Goal: Check status: Verify the current state of an ongoing process or item

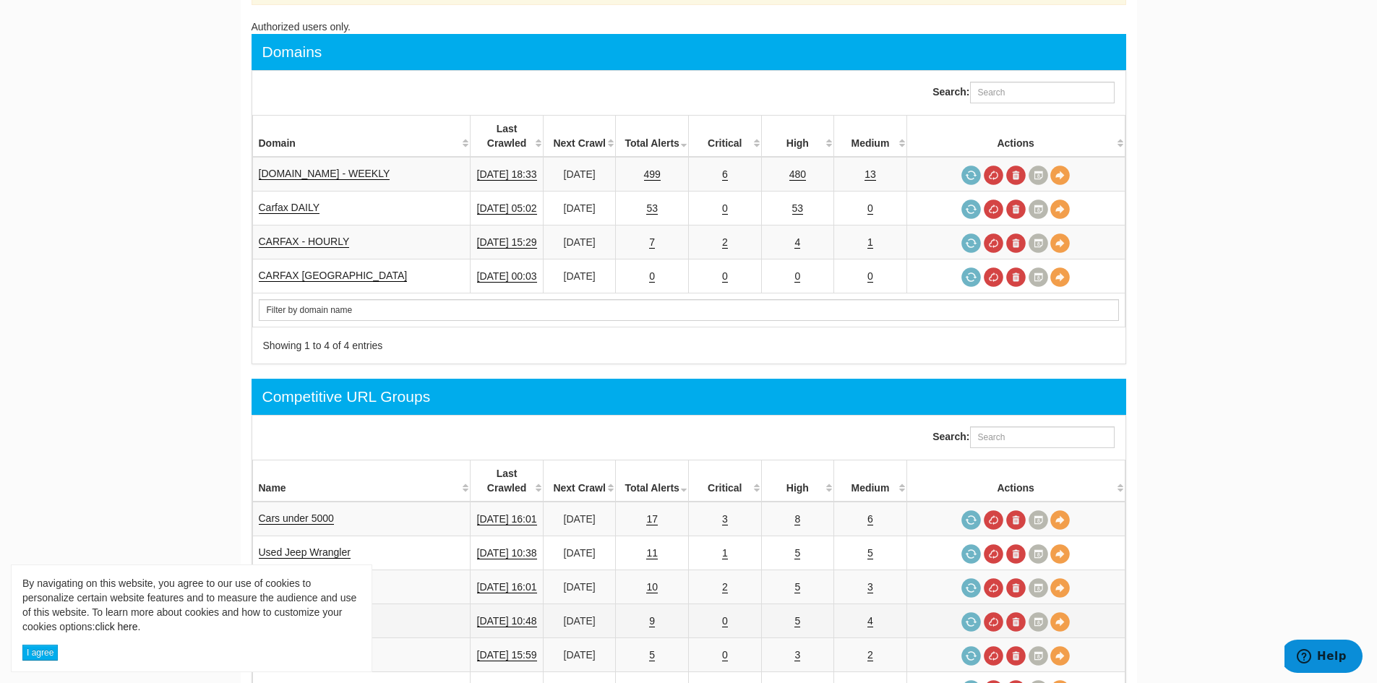
scroll to position [434, 0]
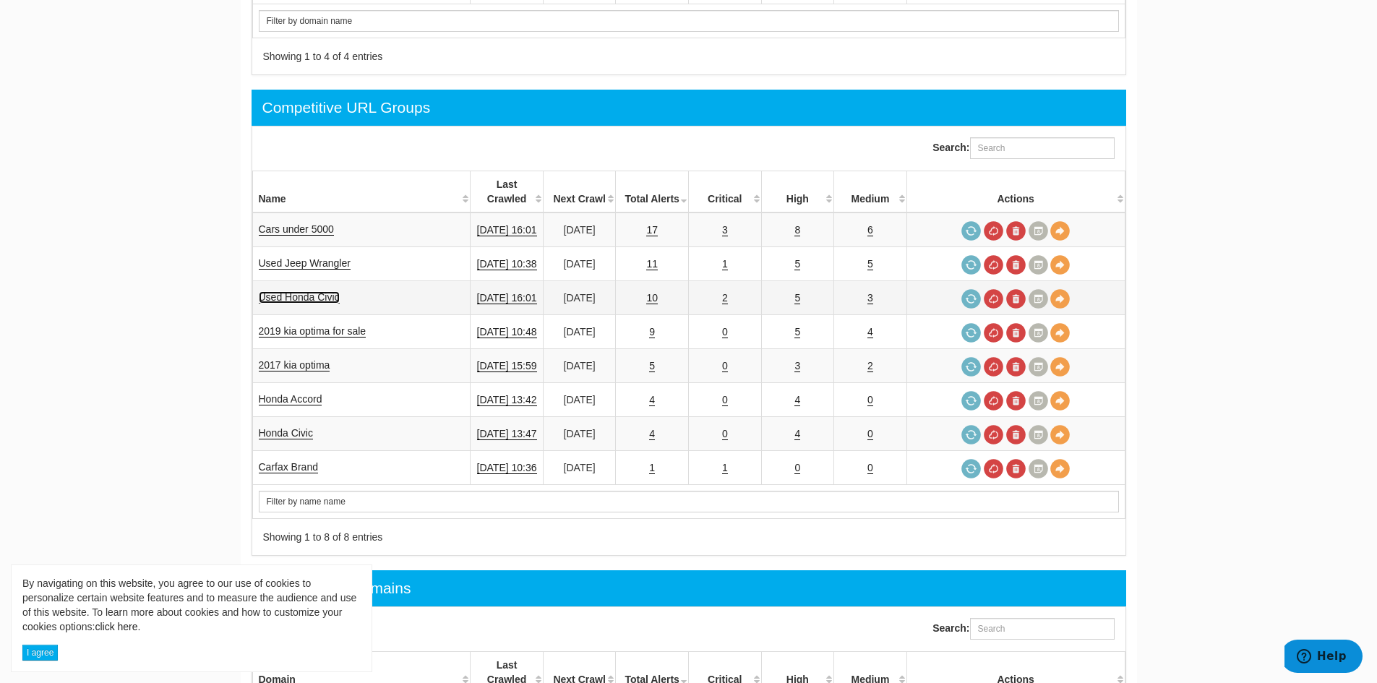
click at [310, 291] on link "Used Honda Civic" at bounding box center [299, 297] width 81 height 12
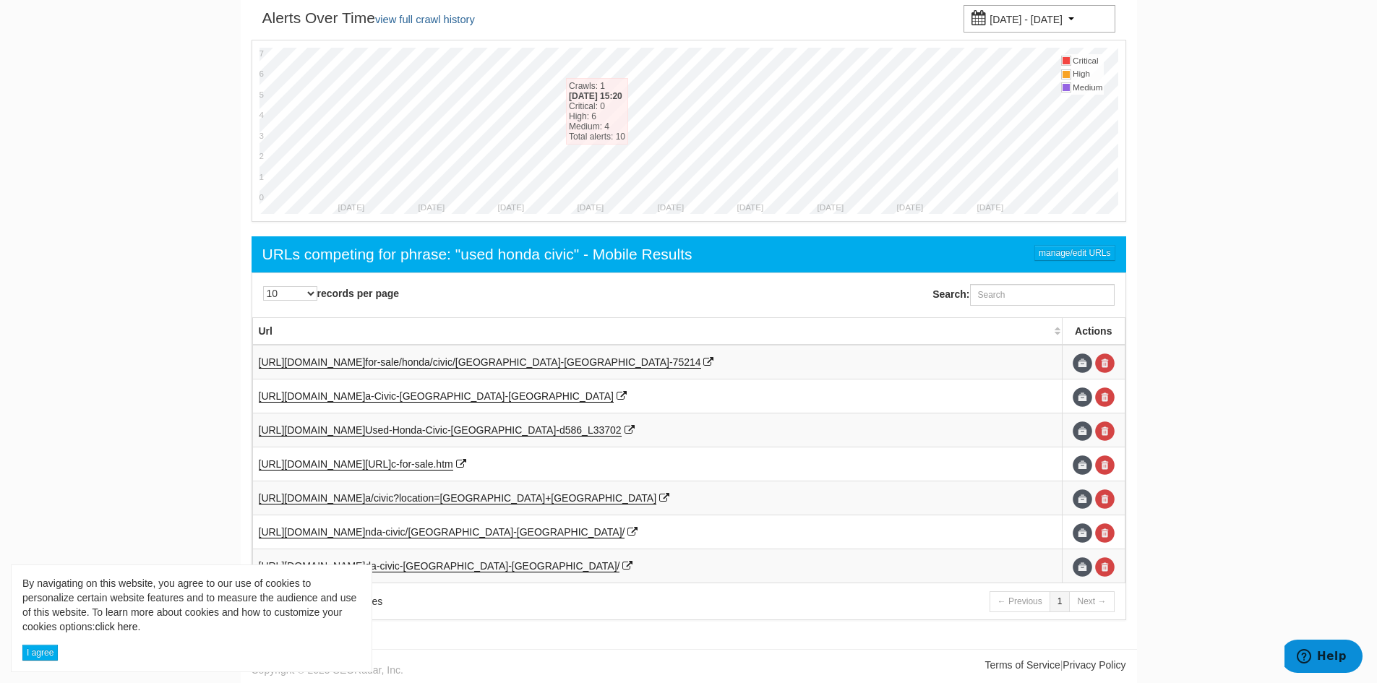
scroll to position [298, 0]
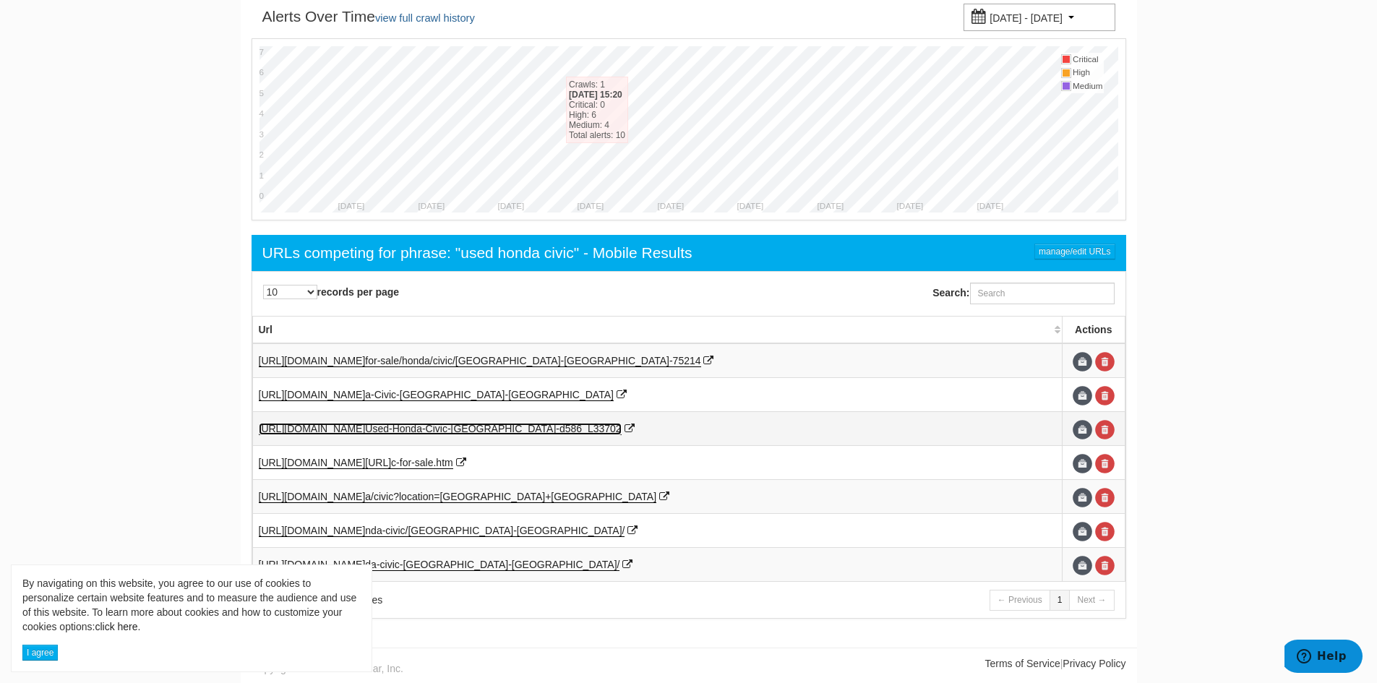
click at [410, 434] on span "Used-Honda-Civic-[GEOGRAPHIC_DATA]-d586_L33" at bounding box center [484, 429] width 239 height 12
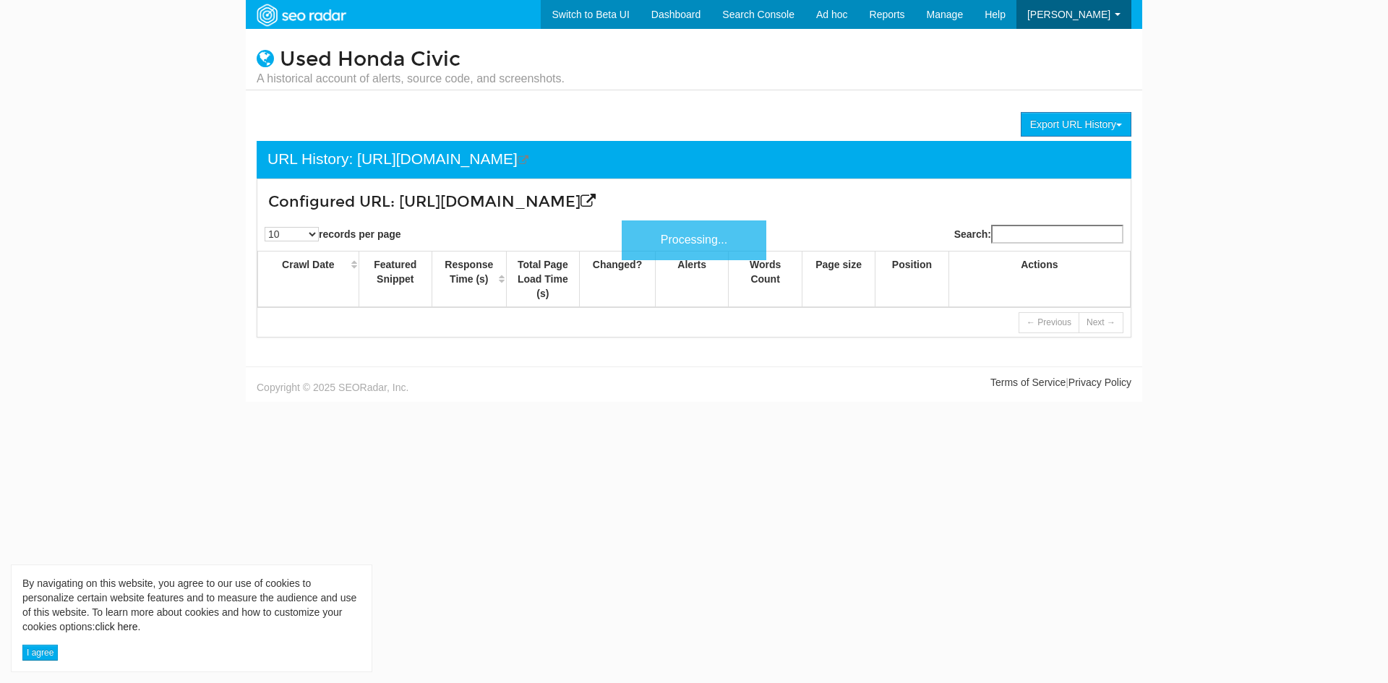
scroll to position [58, 0]
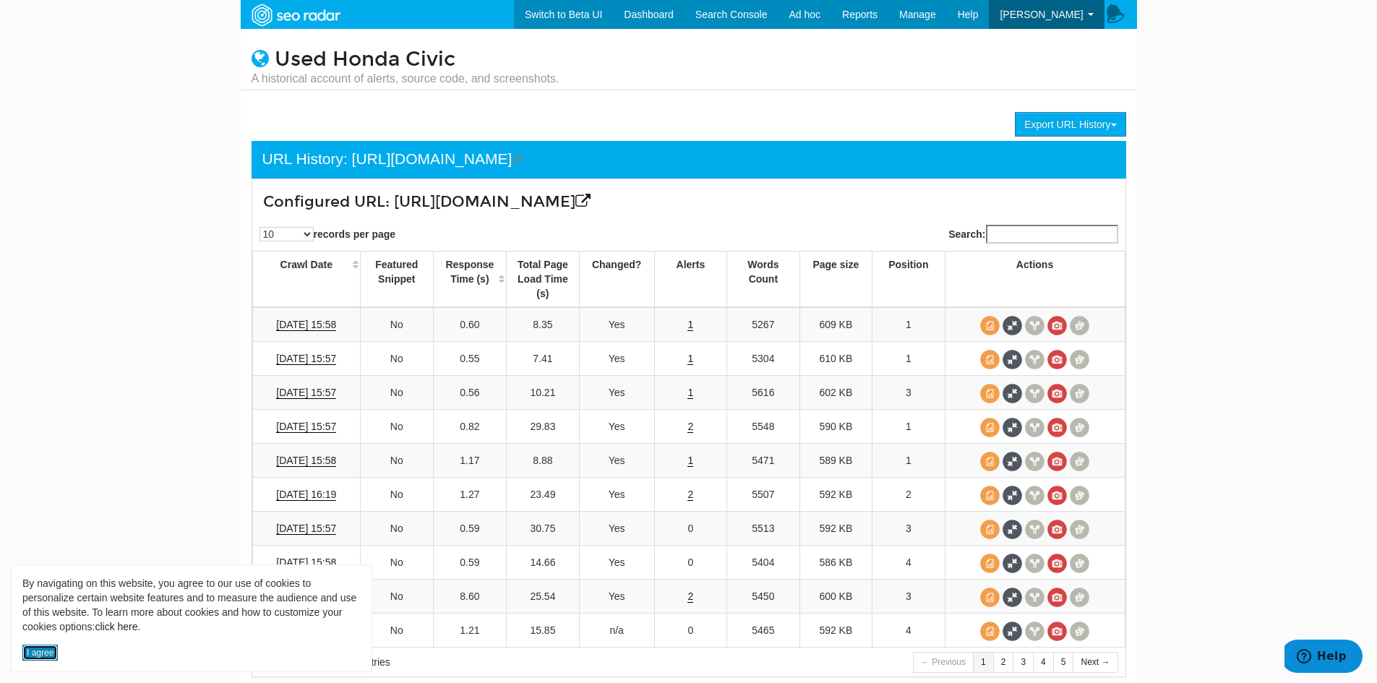
click at [43, 650] on button "I agree" at bounding box center [39, 653] width 35 height 16
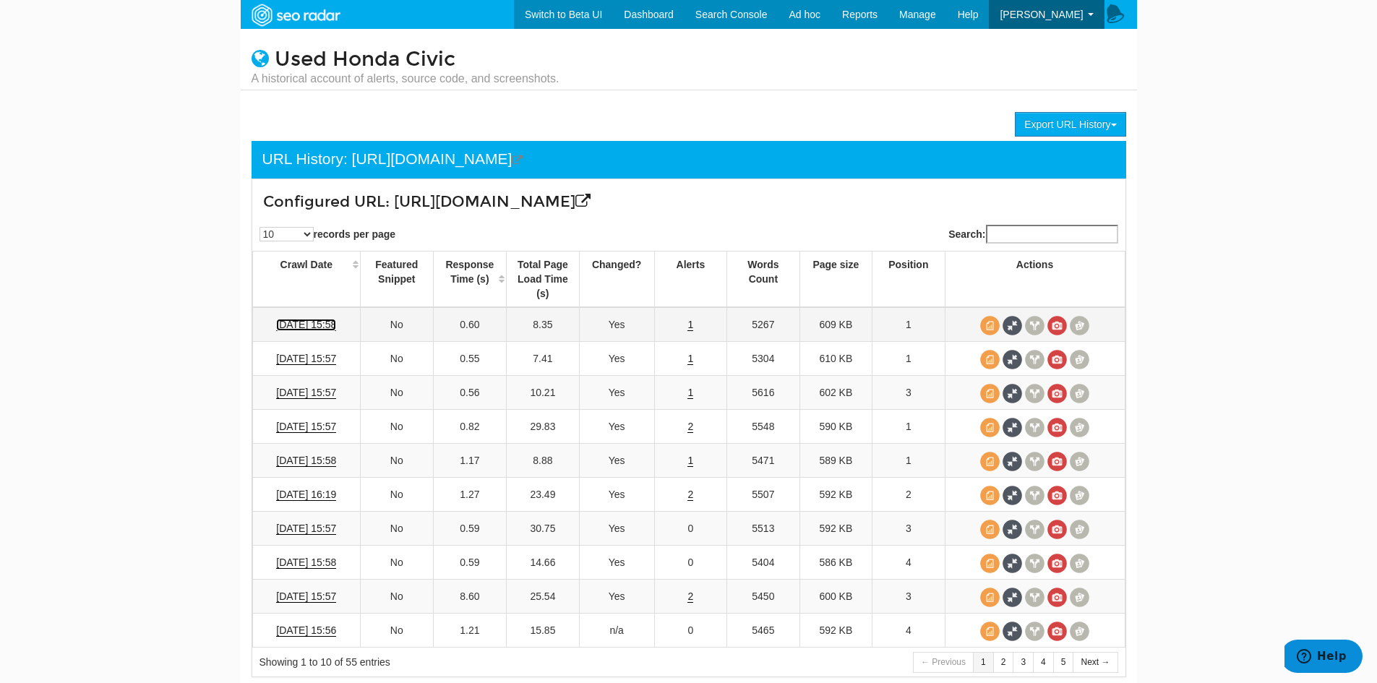
click at [319, 331] on link "09/26/2025 15:58" at bounding box center [306, 325] width 60 height 12
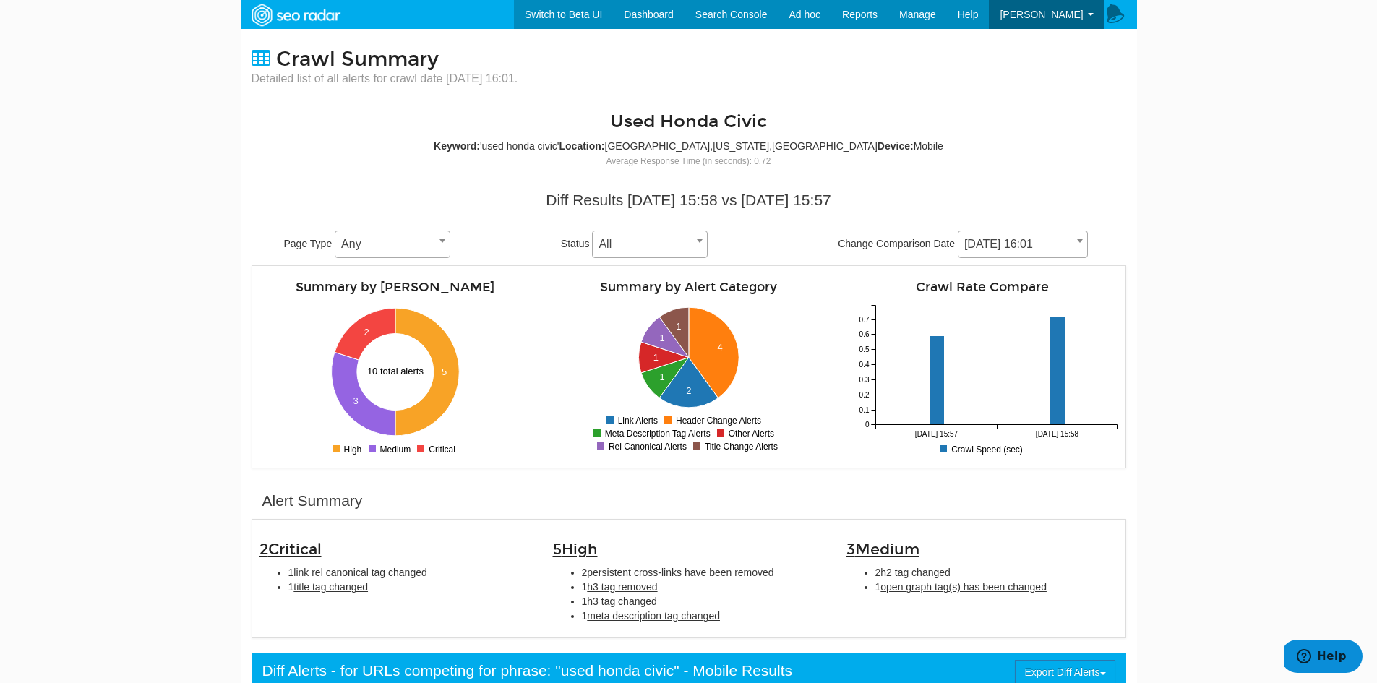
click at [400, 244] on span "Any" at bounding box center [392, 244] width 114 height 20
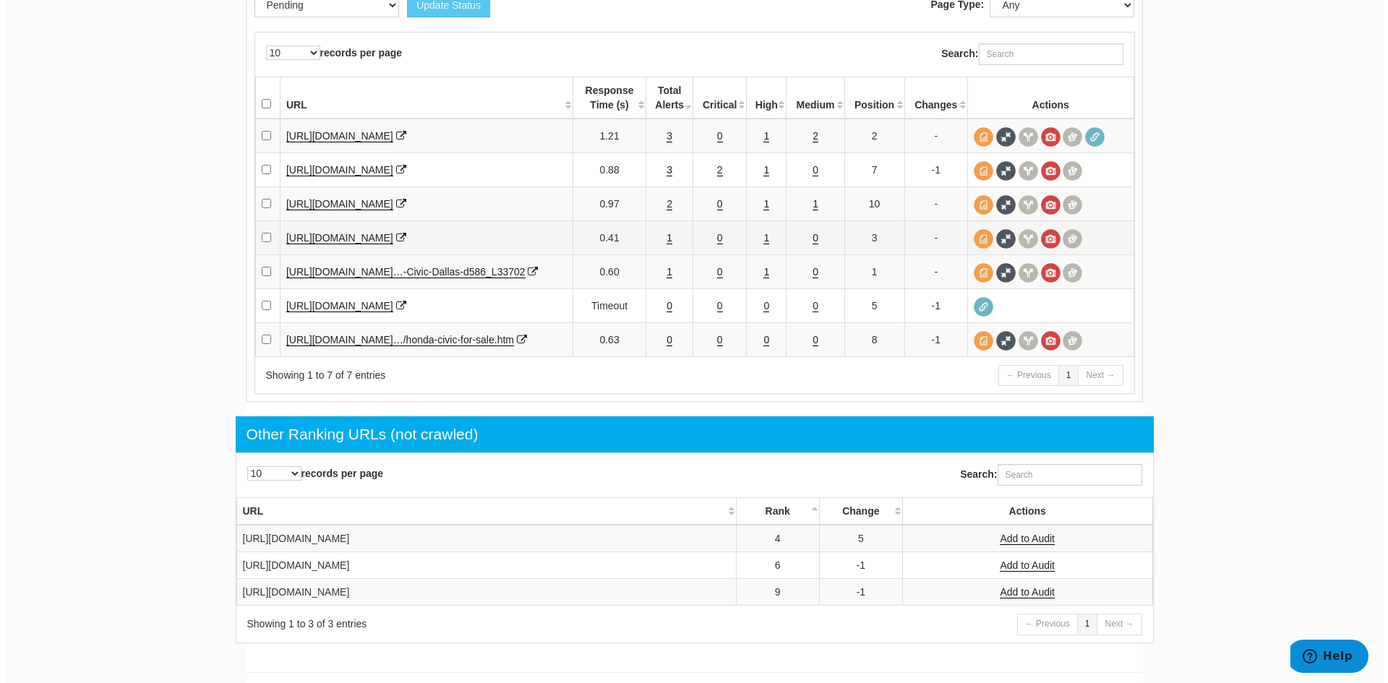
scroll to position [1735, 0]
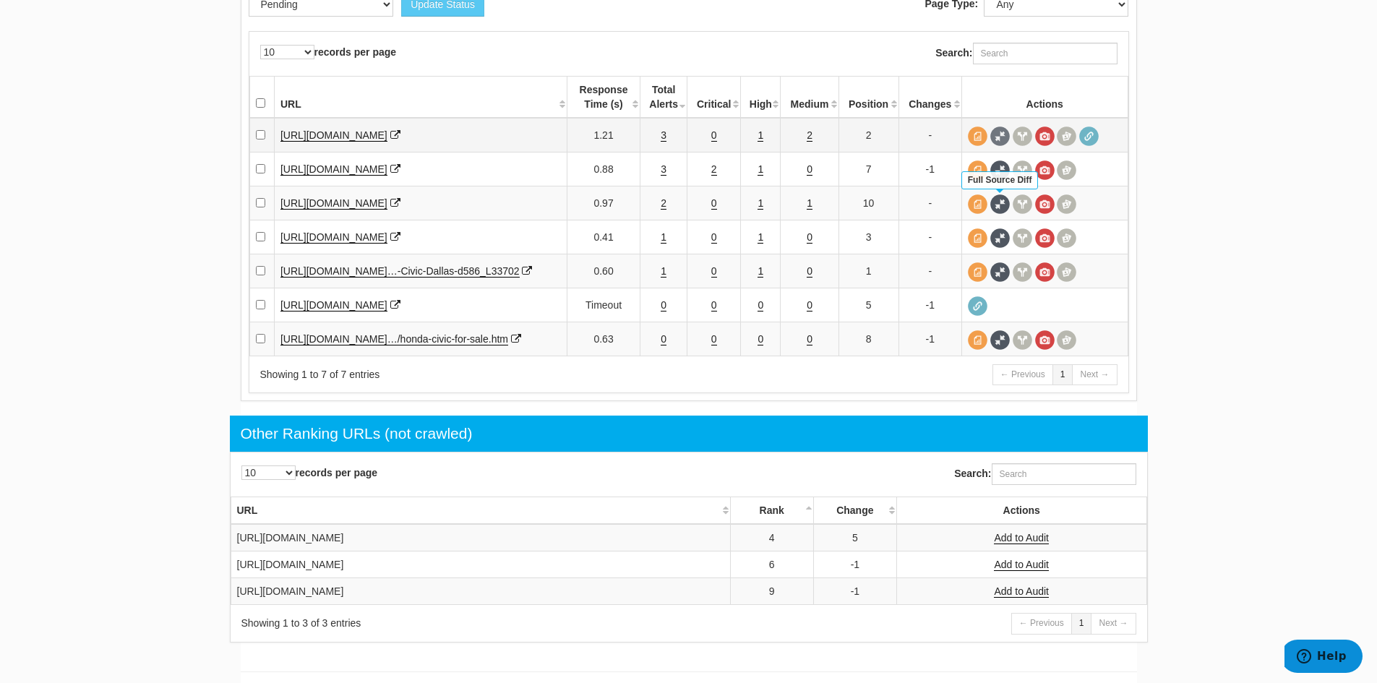
click at [1006, 146] on span at bounding box center [1000, 136] width 20 height 20
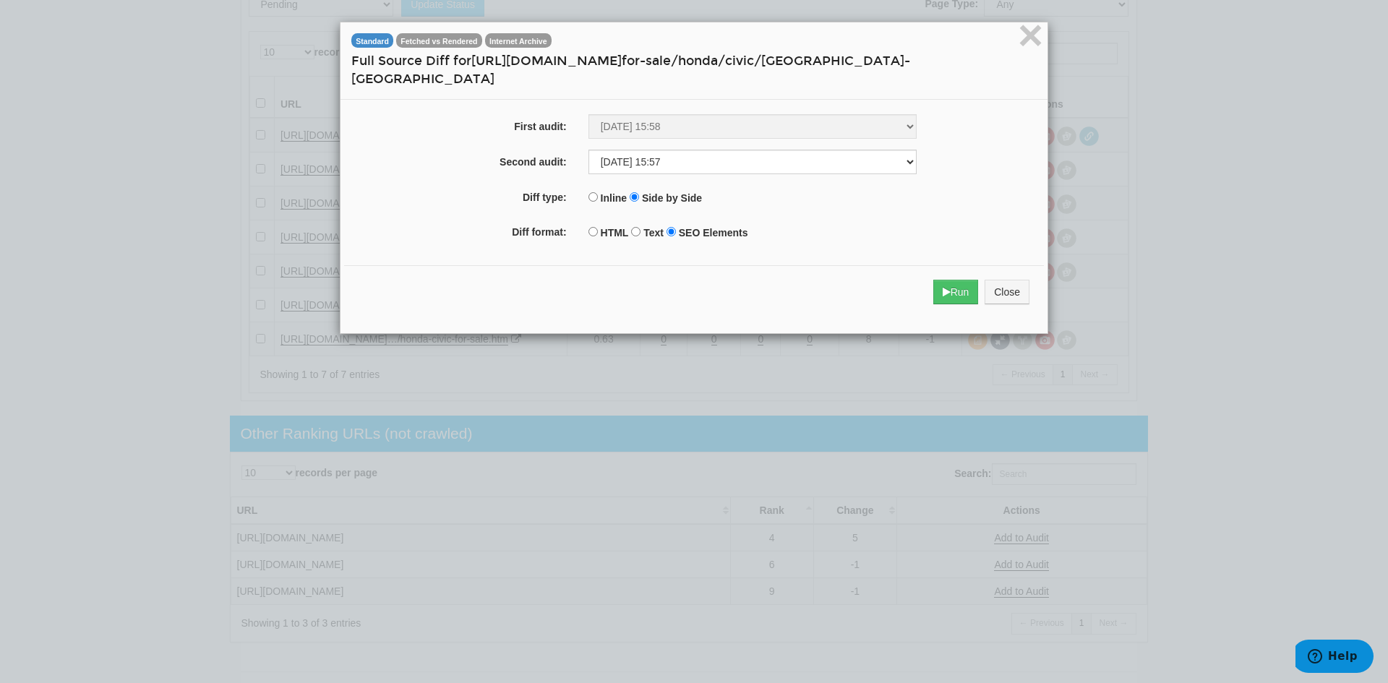
click at [611, 226] on label "HTML" at bounding box center [615, 233] width 28 height 14
click at [598, 227] on input "HTML" at bounding box center [592, 231] width 9 height 9
radio input "true"
click at [964, 280] on button "Run" at bounding box center [956, 292] width 46 height 25
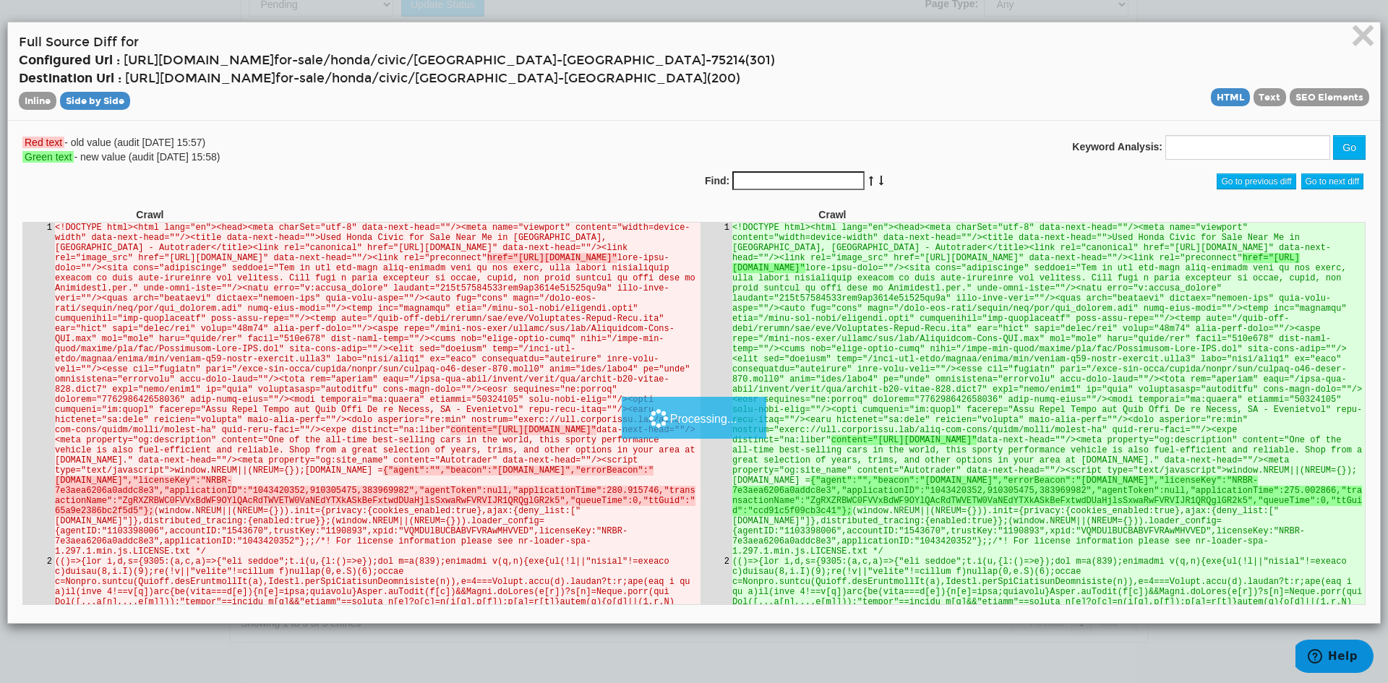
scroll to position [0, 0]
click at [1255, 99] on span "Text" at bounding box center [1269, 97] width 33 height 18
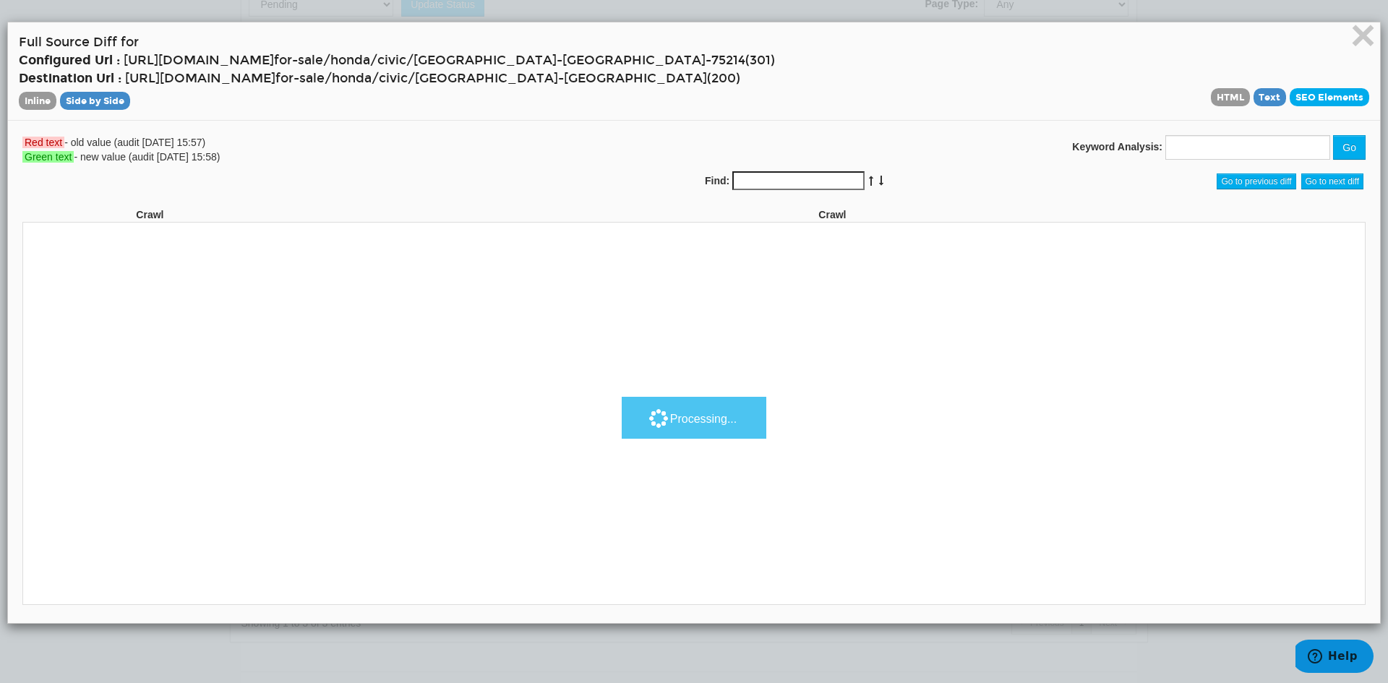
click at [1305, 99] on span "SEO Elements" at bounding box center [1329, 97] width 80 height 18
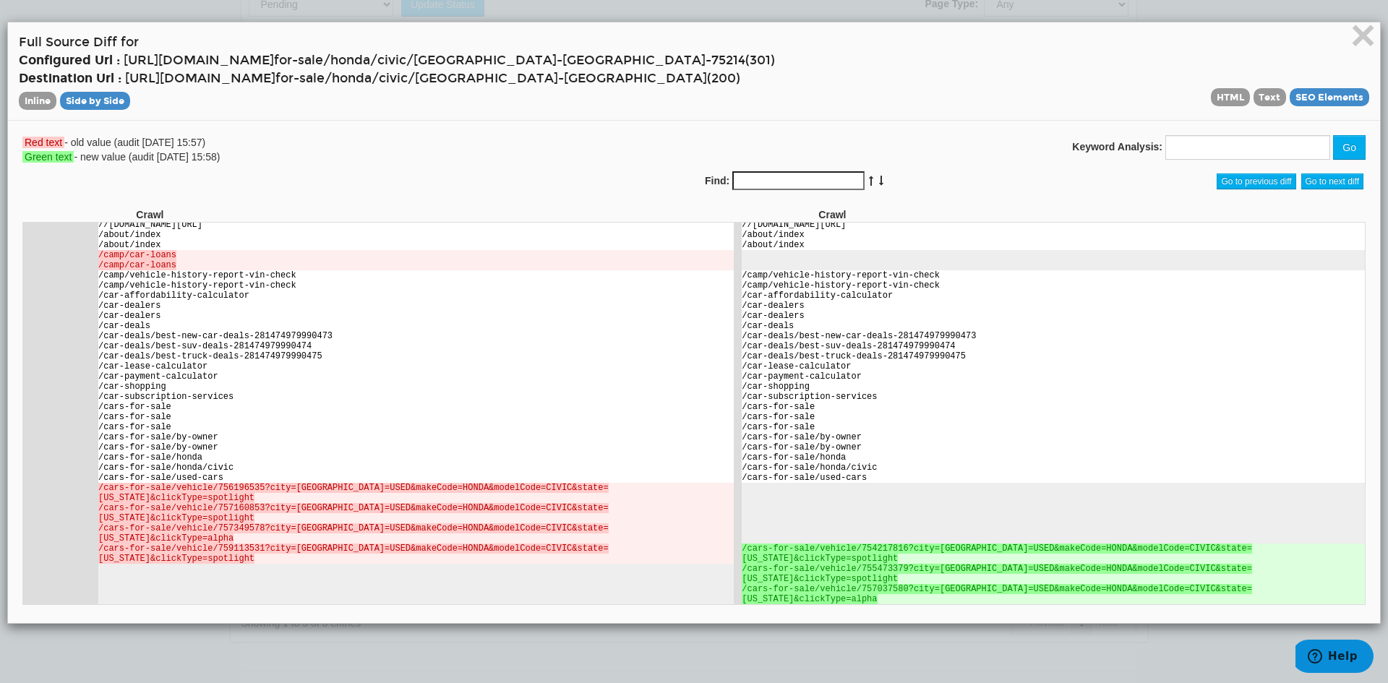
scroll to position [941, 0]
click at [1211, 96] on span "HTML" at bounding box center [1230, 97] width 39 height 18
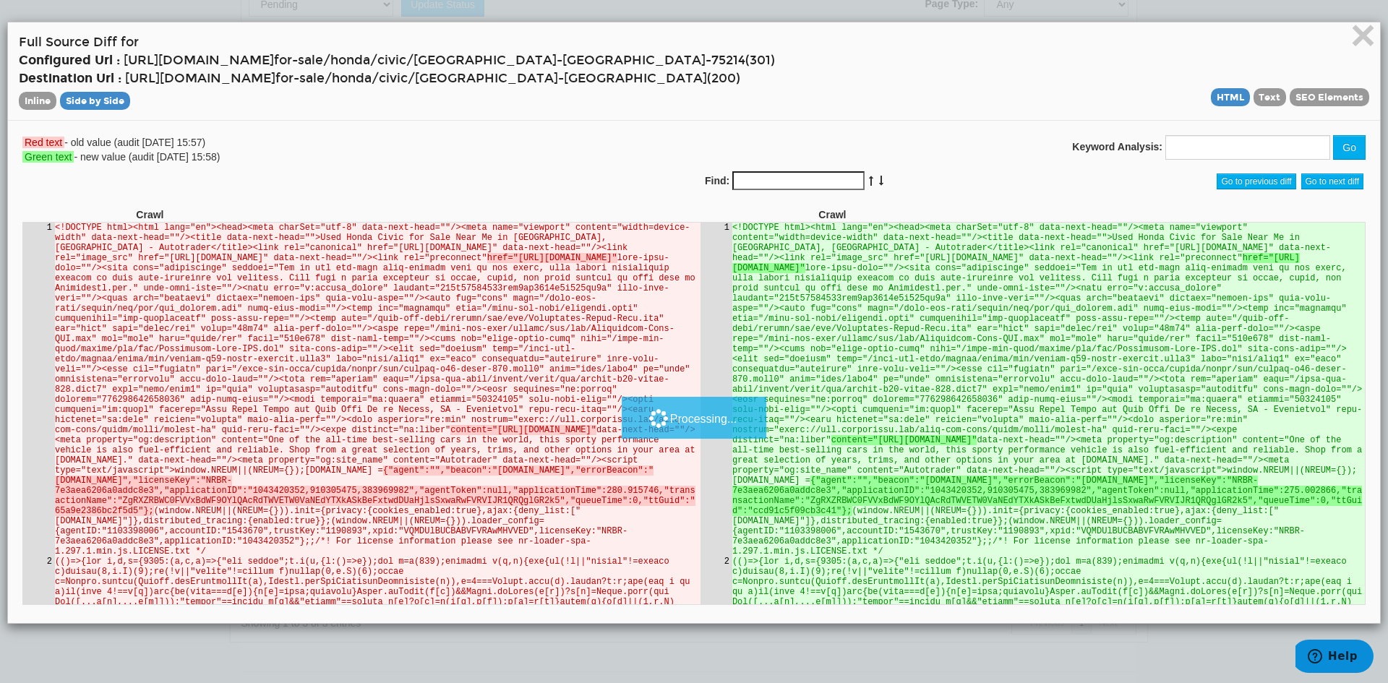
scroll to position [0, 0]
click at [924, 397] on td "<!DOCTYPE html><html lang="en"><head><meta charSet="utf-8" data-next-head=""/><…" at bounding box center [1047, 389] width 632 height 334
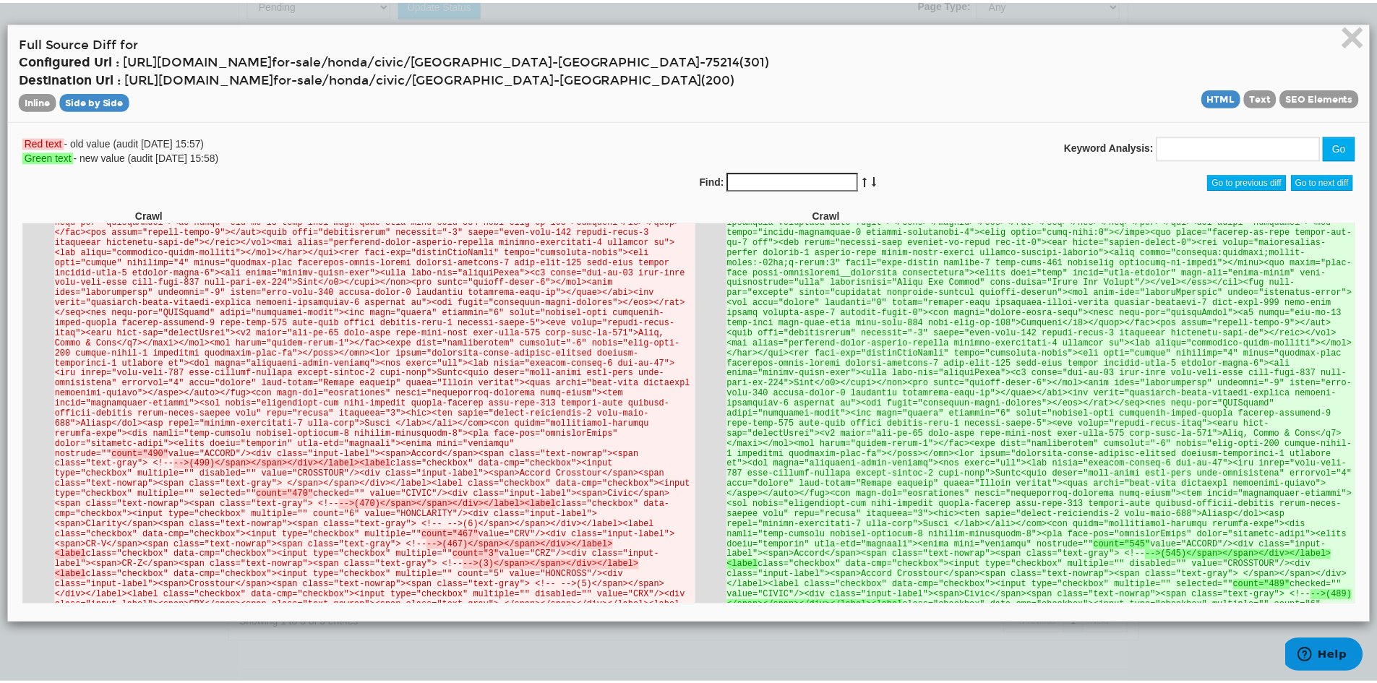
scroll to position [8775, 0]
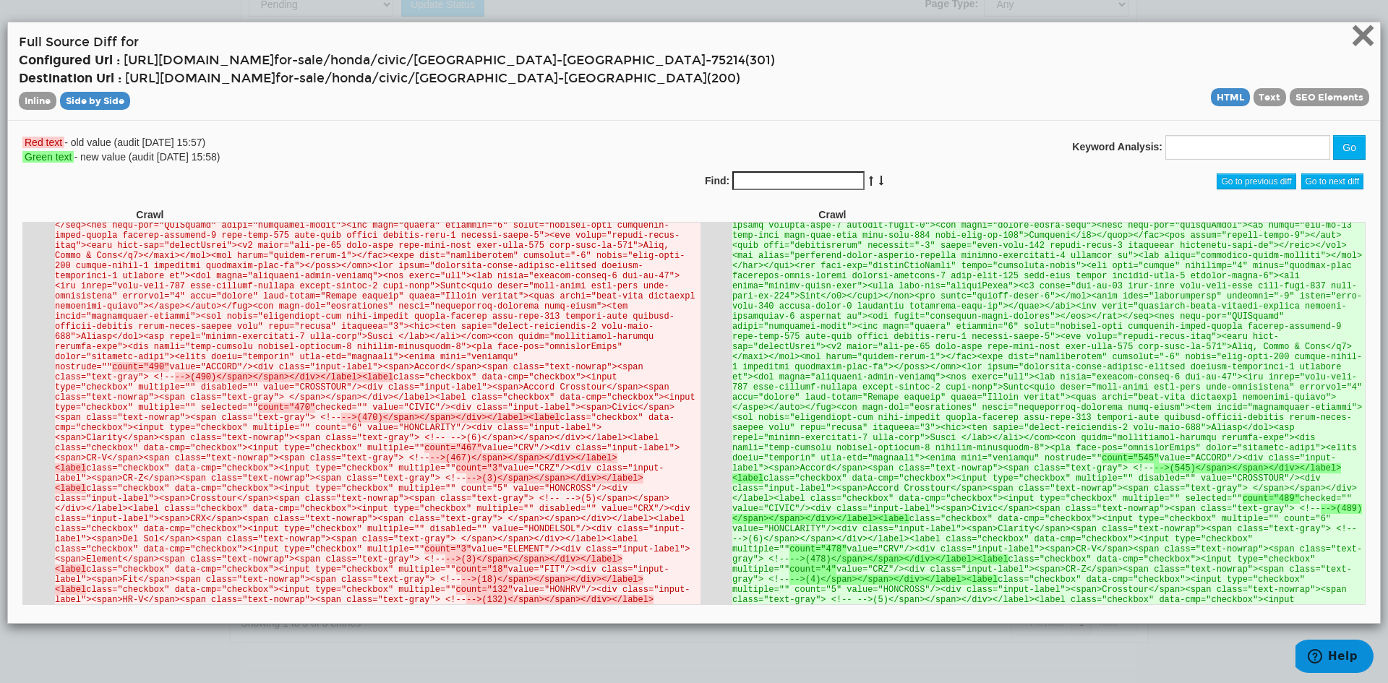
drag, startPoint x: 1349, startPoint y: 40, endPoint x: 1342, endPoint y: 33, distance: 9.7
click at [1350, 40] on span "×" at bounding box center [1362, 35] width 25 height 48
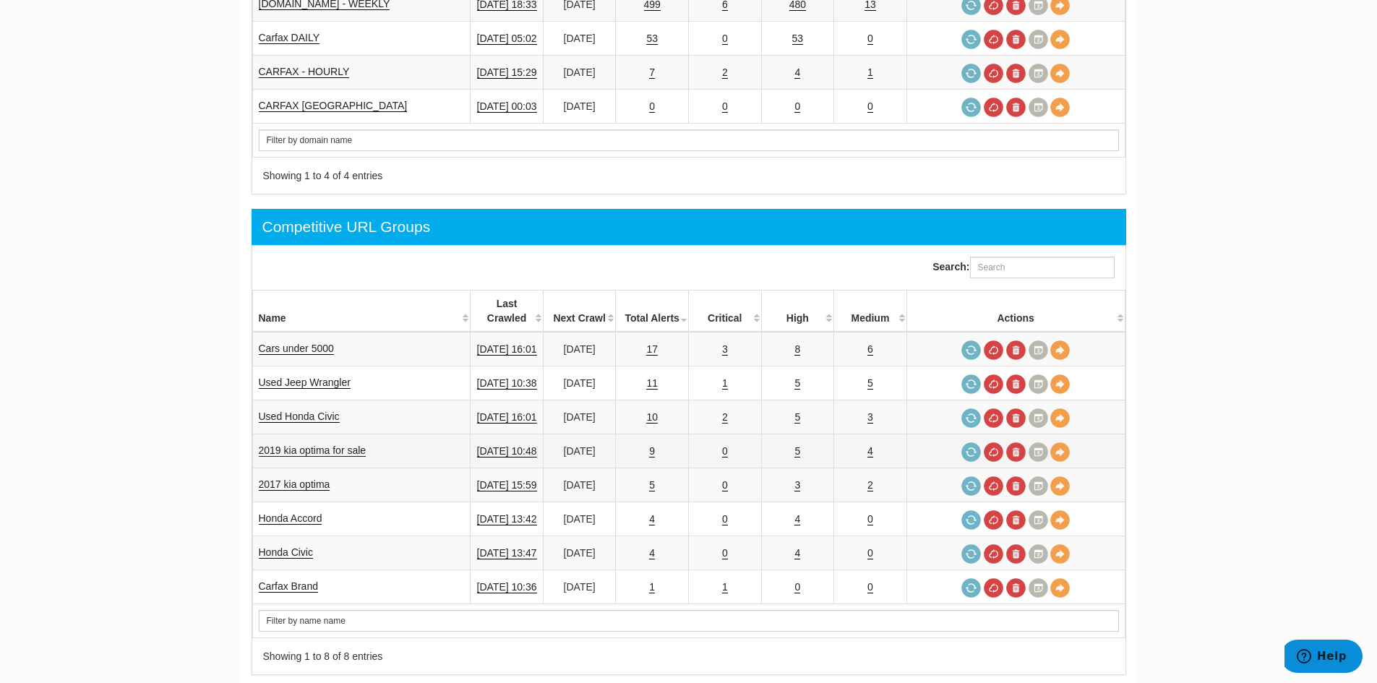
scroll to position [289, 0]
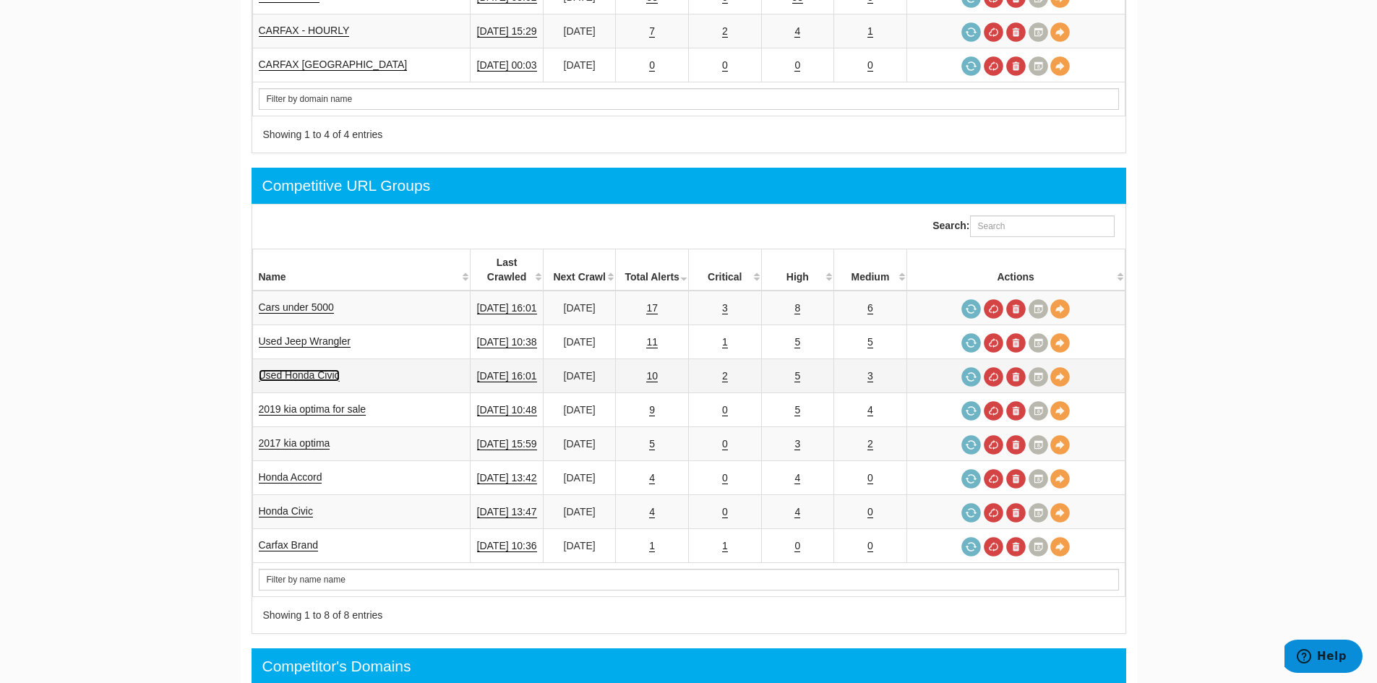
click at [318, 369] on link "Used Honda Civic" at bounding box center [299, 375] width 81 height 12
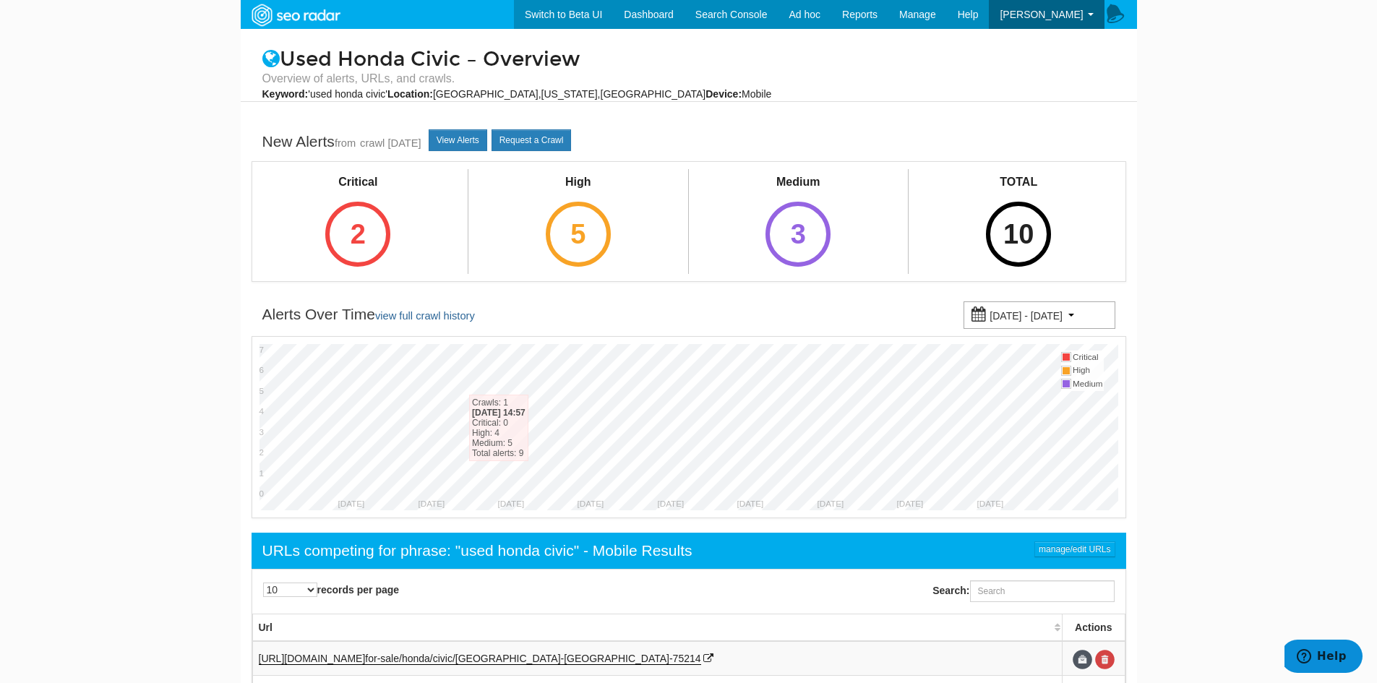
scroll to position [289, 0]
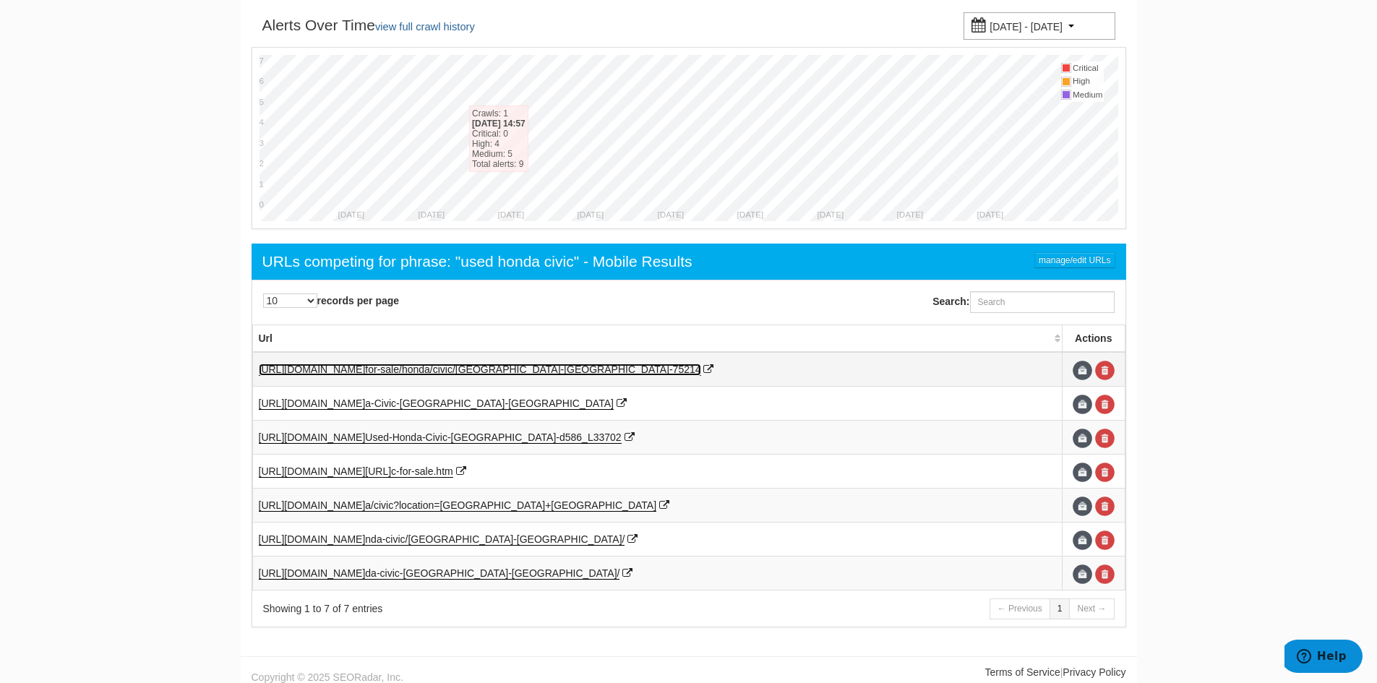
click at [497, 371] on span "for-sale/honda/civic/dallas-tx-7" at bounding box center [521, 370] width 313 height 12
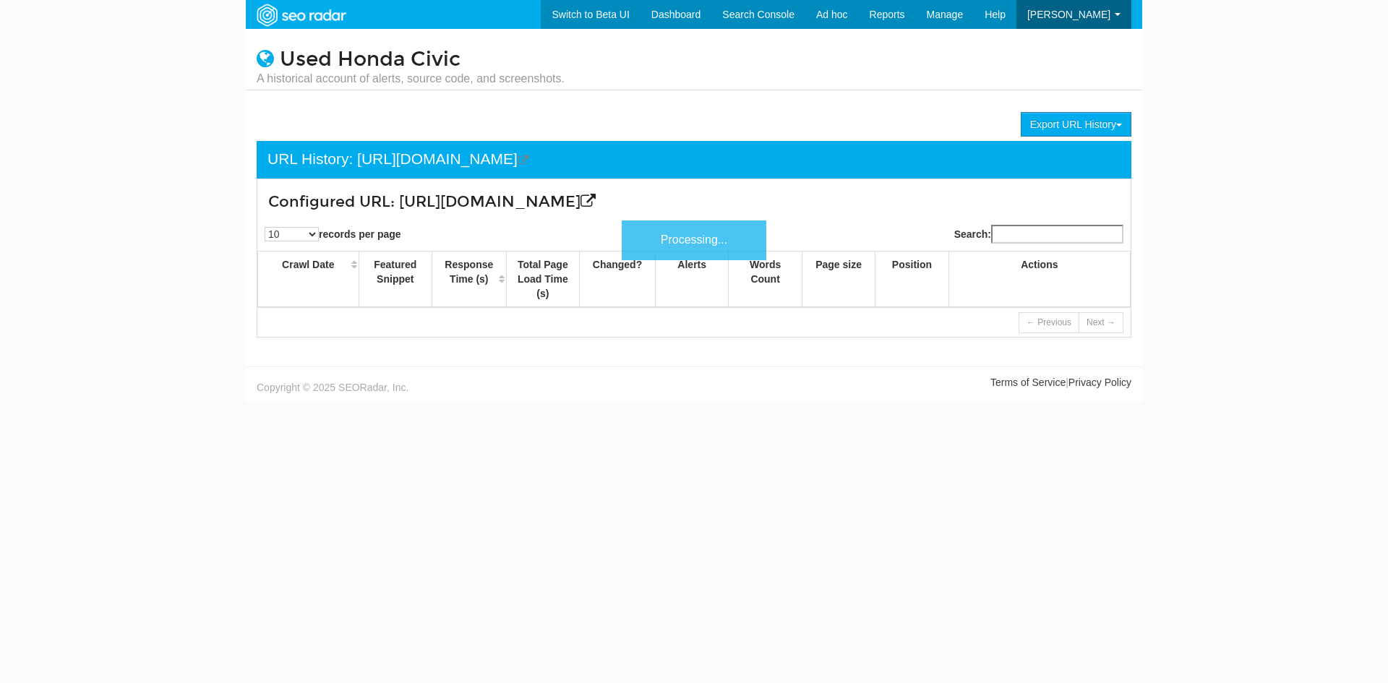
scroll to position [58, 0]
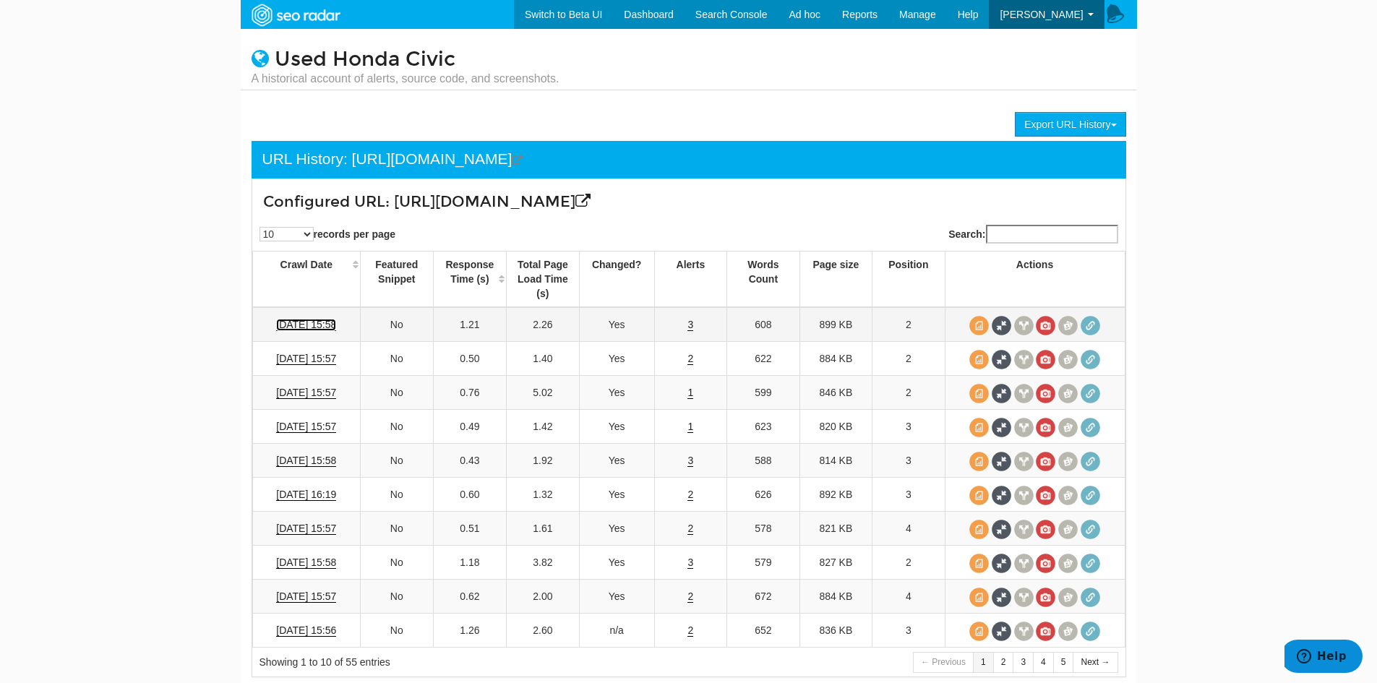
click at [313, 331] on link "[DATE] 15:58" at bounding box center [306, 325] width 60 height 12
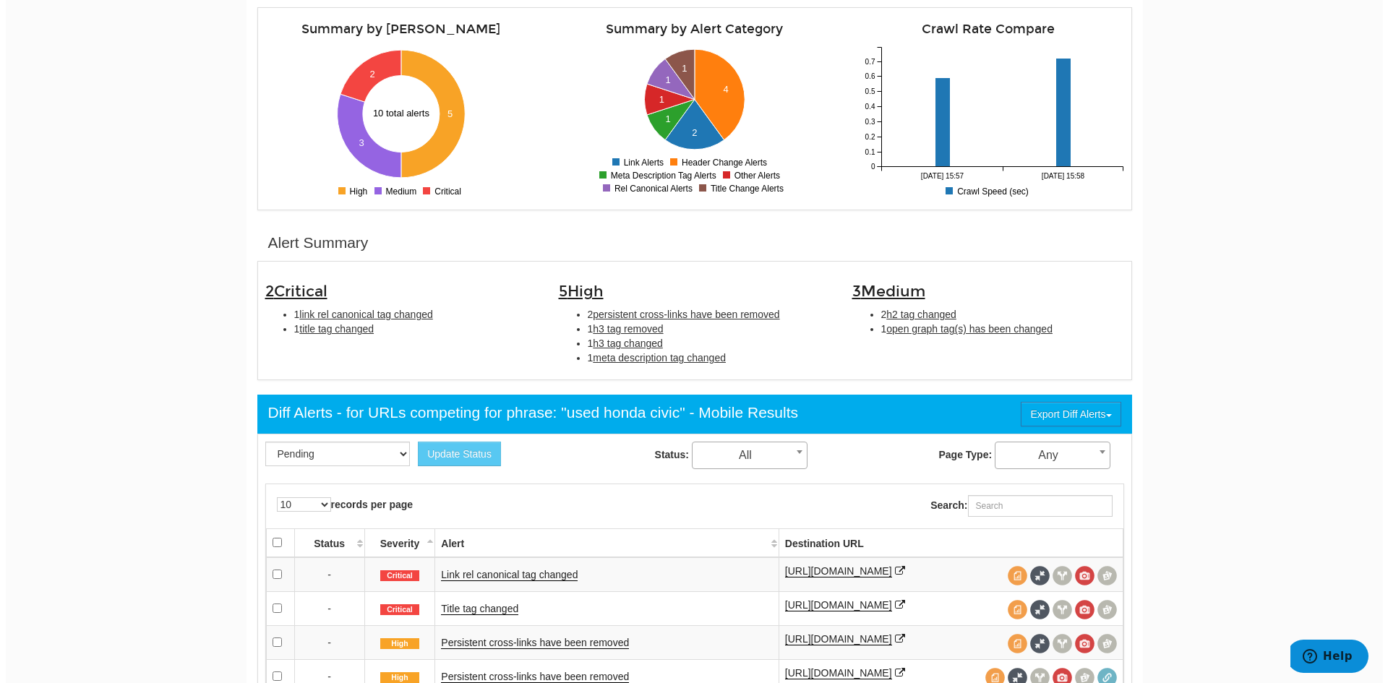
scroll to position [434, 0]
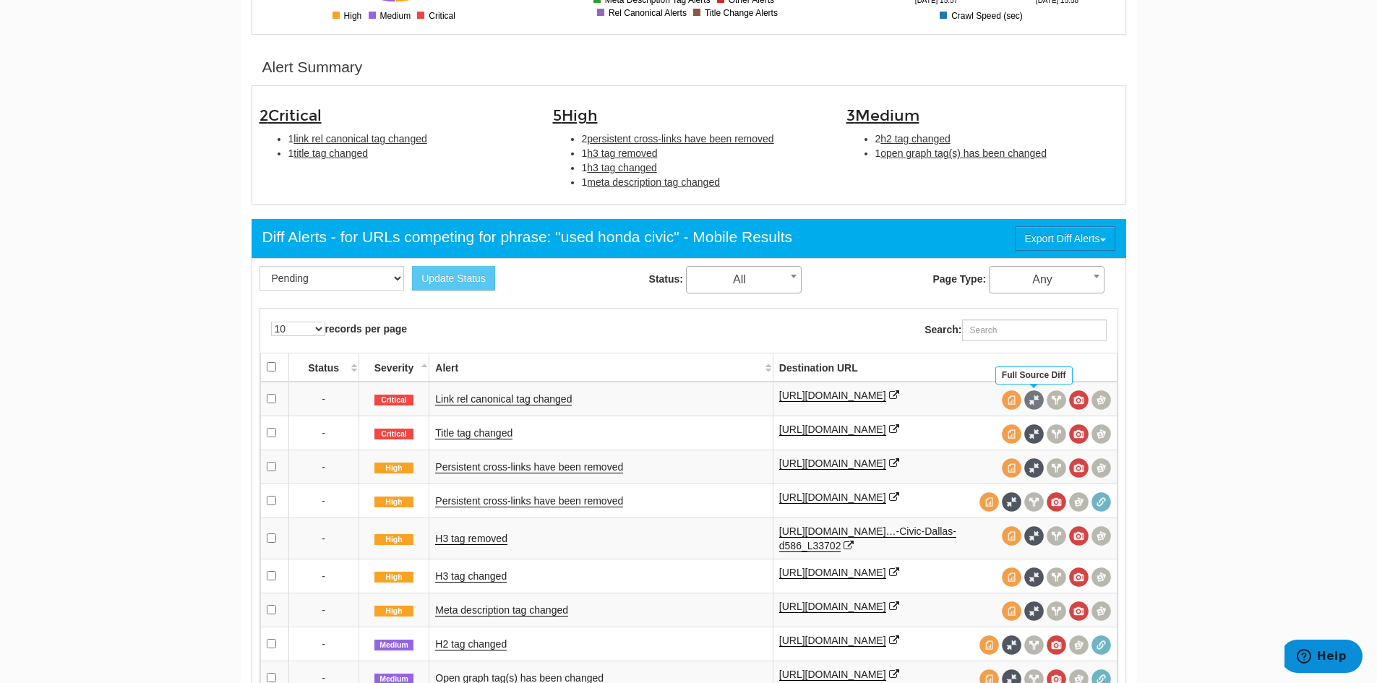
click at [1028, 401] on span at bounding box center [1034, 400] width 20 height 20
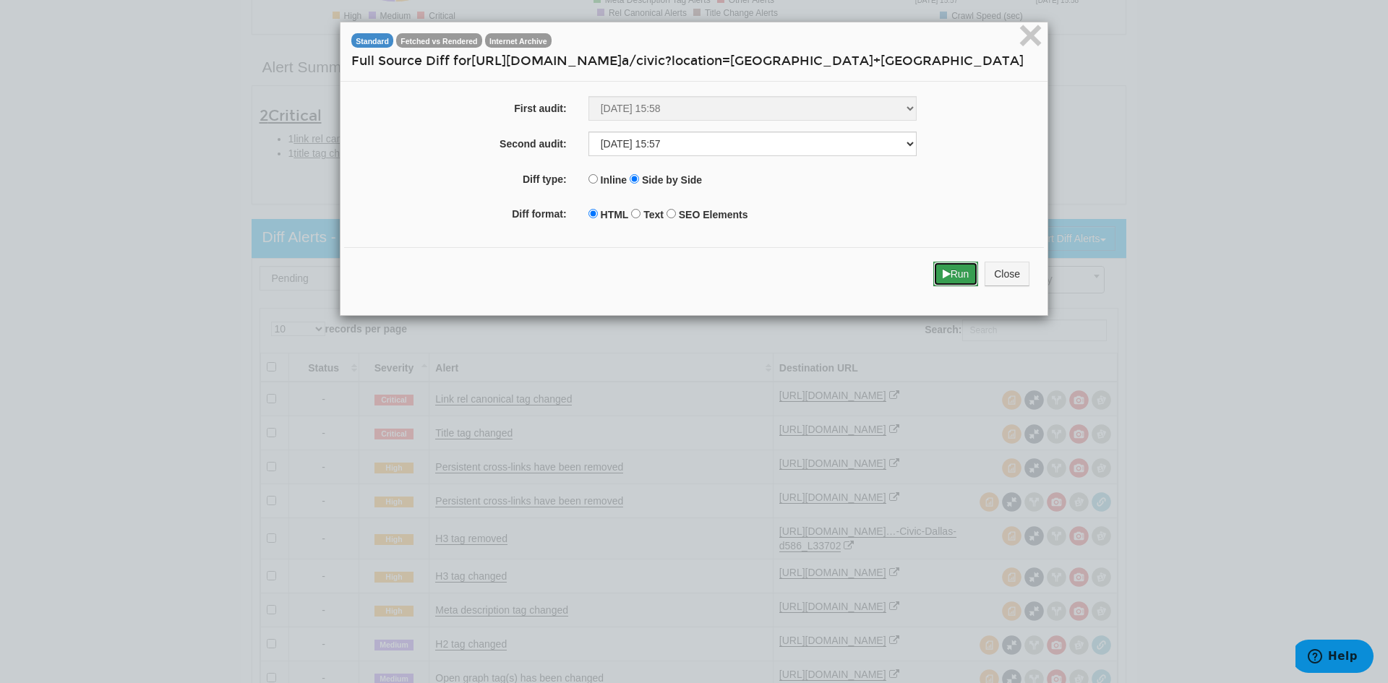
click at [942, 272] on icon "submit" at bounding box center [946, 274] width 8 height 10
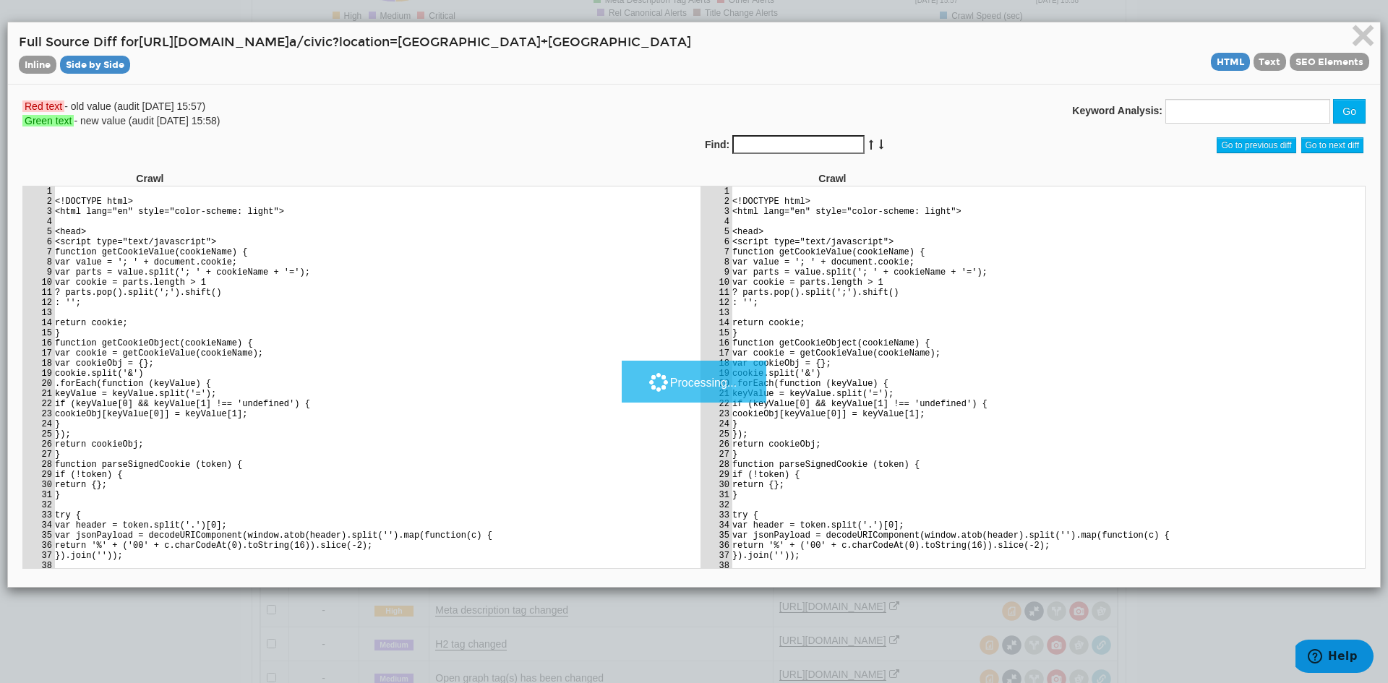
scroll to position [0, 0]
click at [1225, 62] on span "HTML" at bounding box center [1230, 62] width 39 height 18
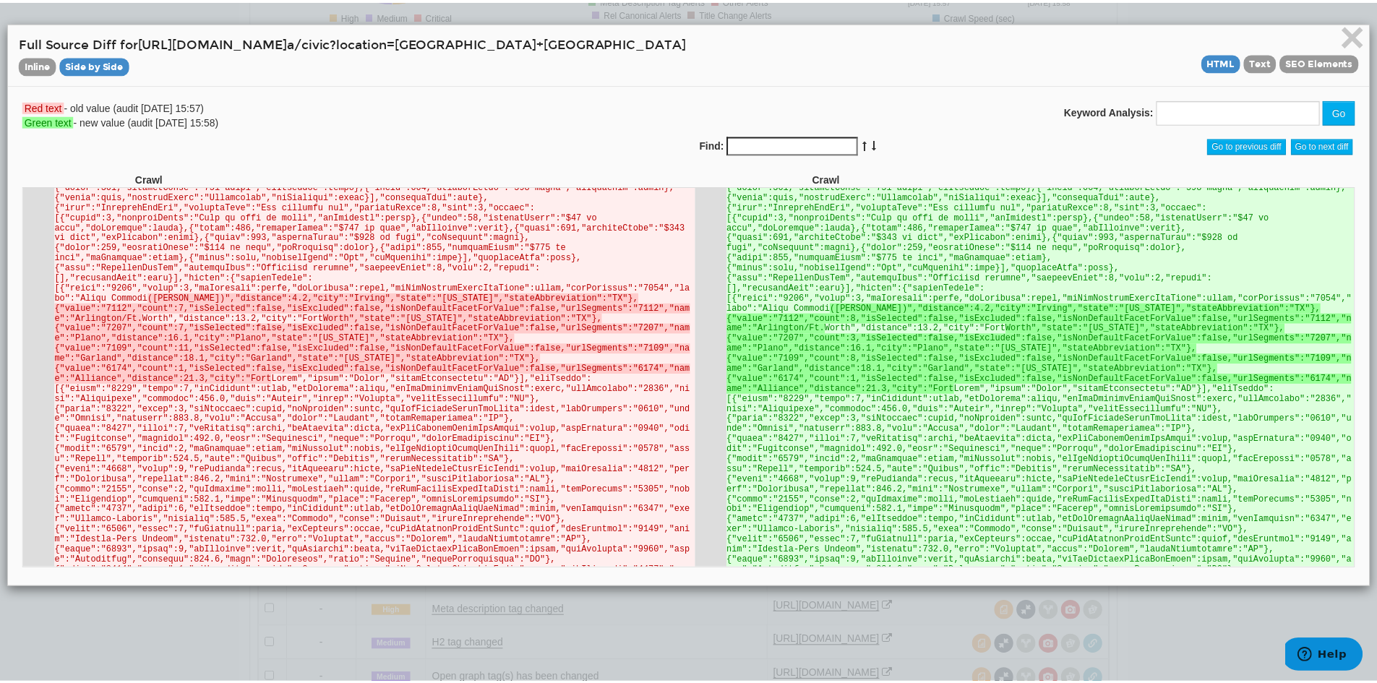
scroll to position [9755, 0]
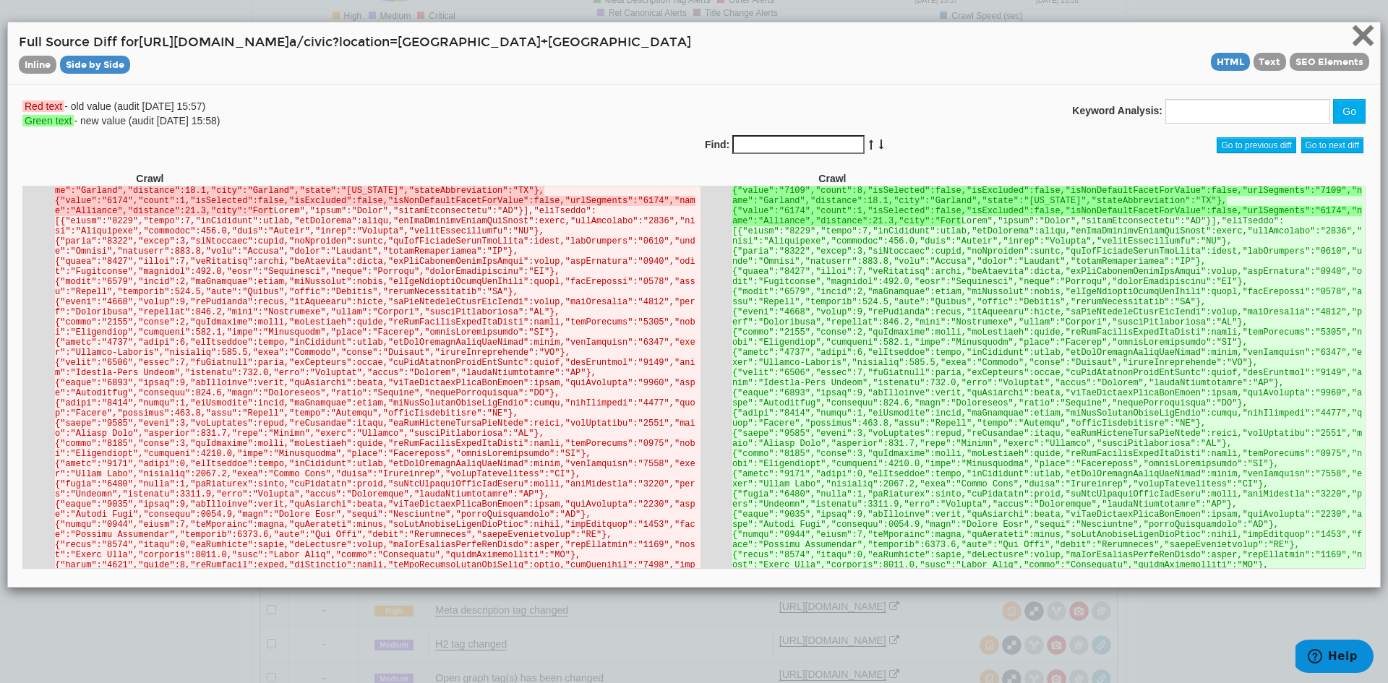
click at [1350, 31] on span "×" at bounding box center [1362, 35] width 25 height 48
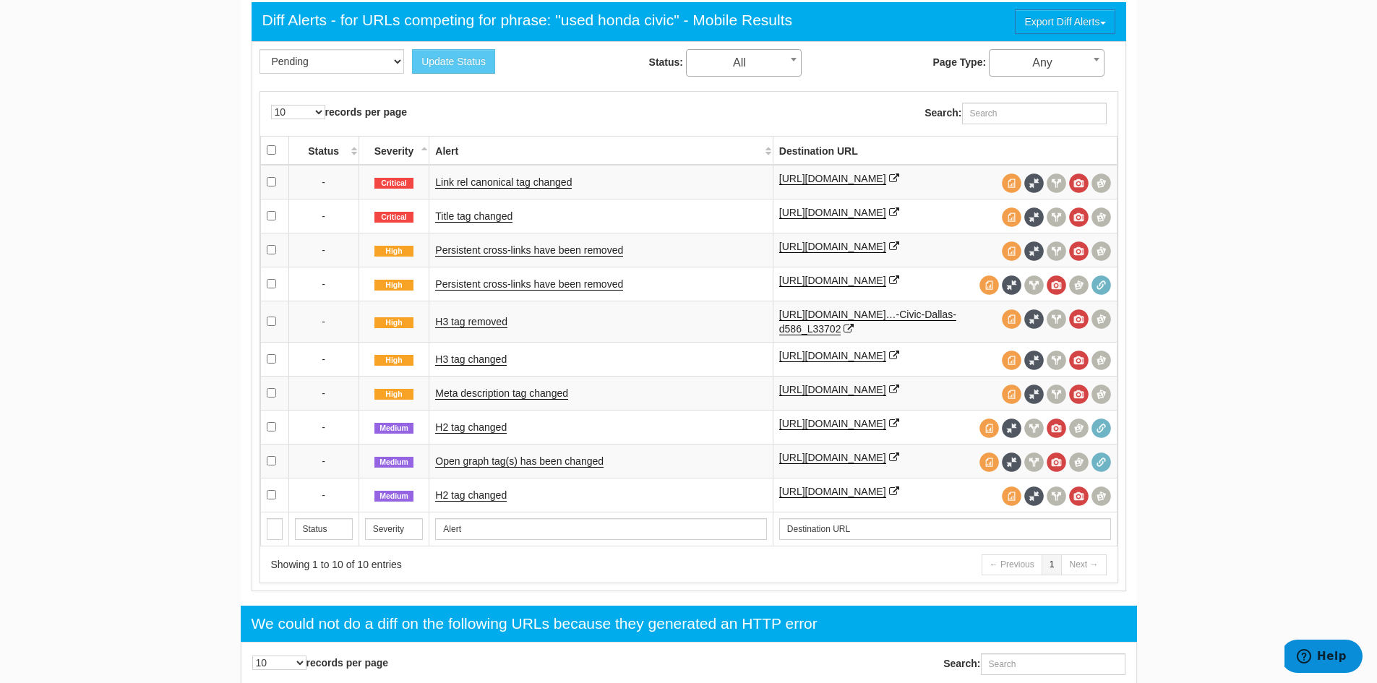
scroll to position [289, 0]
